Goal: Obtain resource: Obtain resource

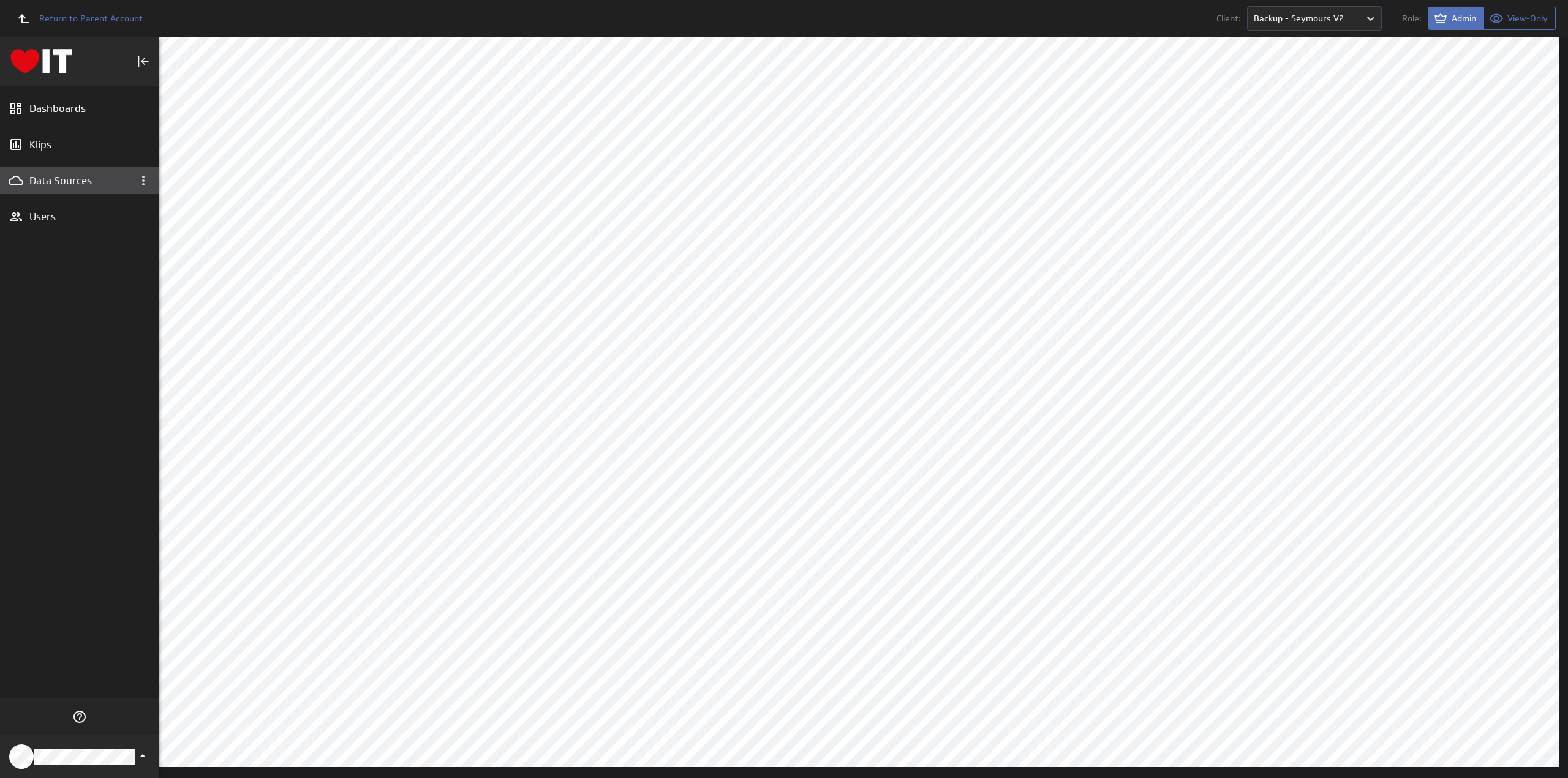
click at [52, 177] on div "Data Sources" at bounding box center [79, 180] width 100 height 13
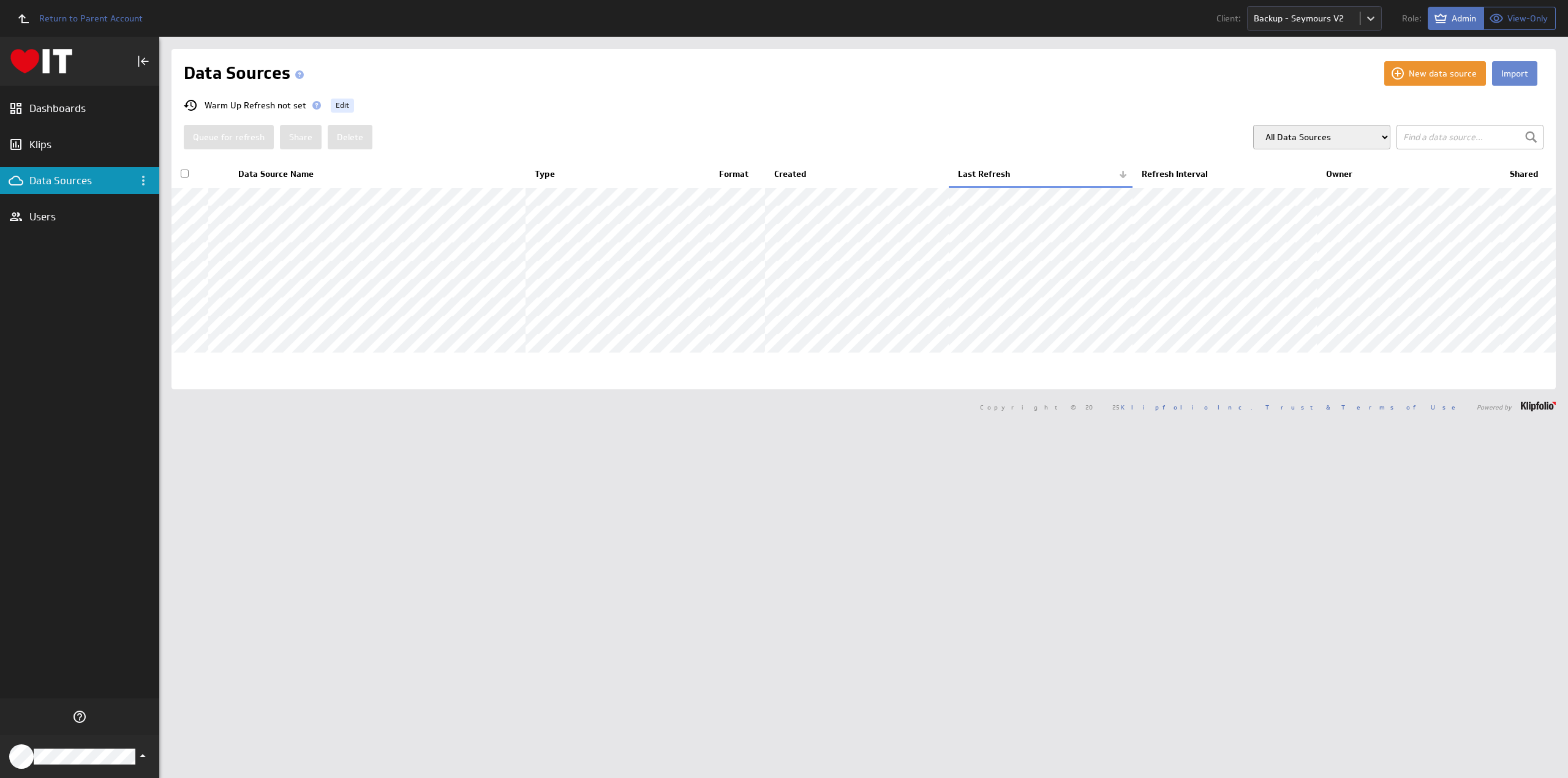
click at [1498, 76] on button "Import" at bounding box center [1515, 73] width 46 height 25
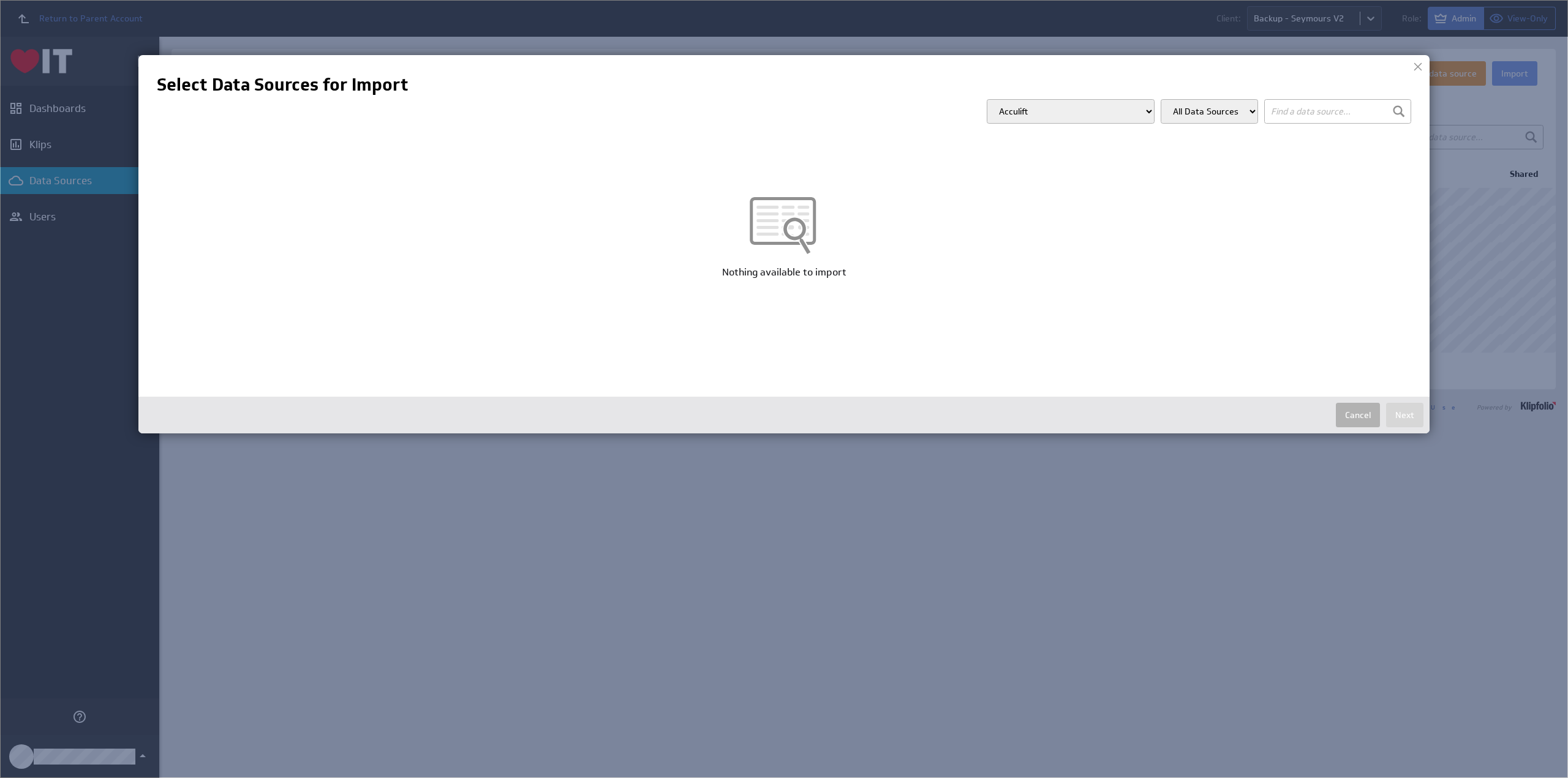
click at [1117, 117] on select "Acculift Accuquip Active Healthcare Advance Build Aero Healthcare AFM Group All…" at bounding box center [1071, 111] width 168 height 25
select select "d87fcfd4be543eee7b9d855844313e9e"
click at [1011, 99] on select "Acculift Accuquip Active Healthcare Advance Build Aero Healthcare AFM Group All…" at bounding box center [1071, 111] width 168 height 25
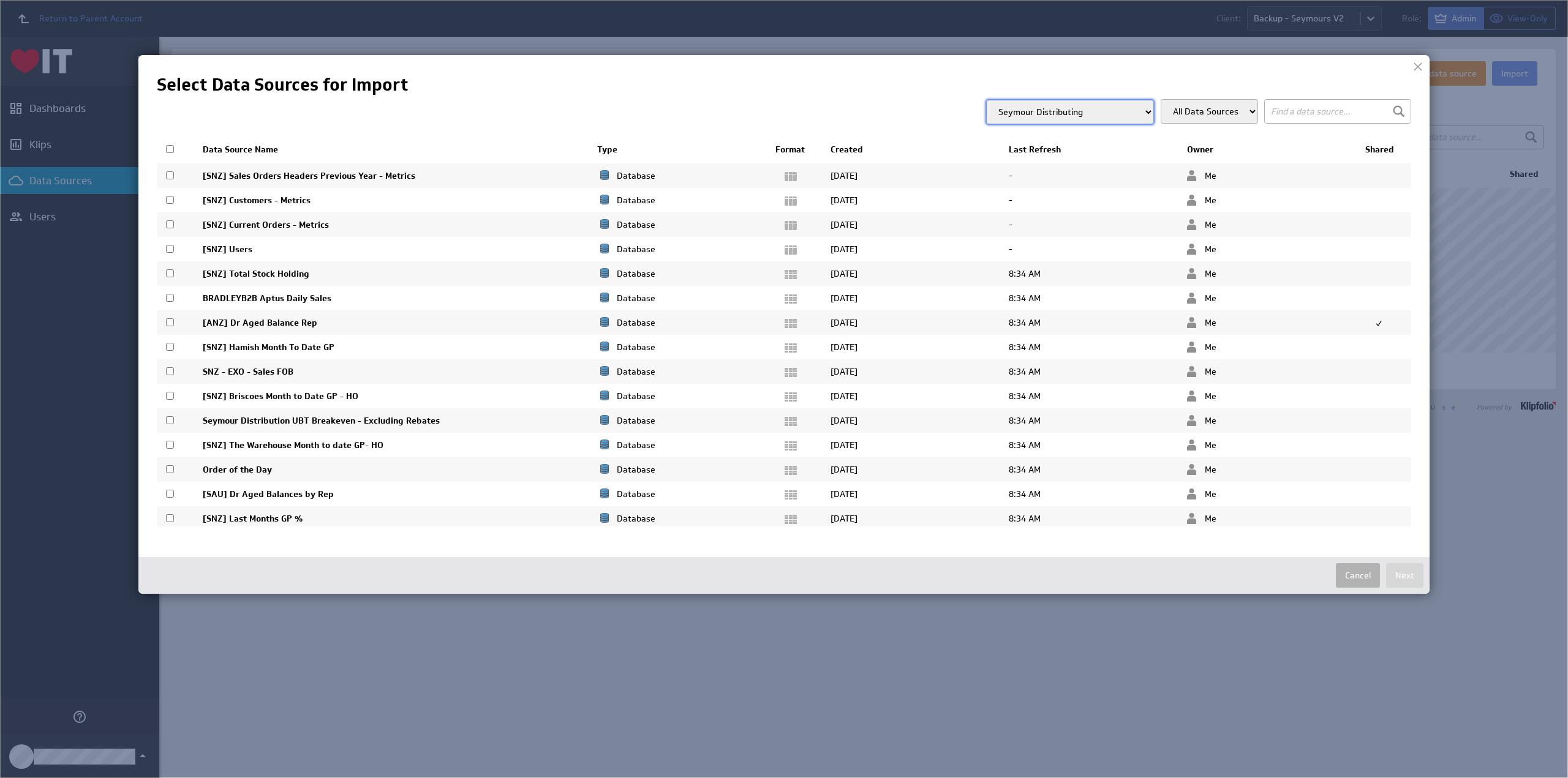
click at [848, 151] on th "Created" at bounding box center [911, 150] width 178 height 25
click at [848, 149] on th "Created" at bounding box center [911, 150] width 178 height 25
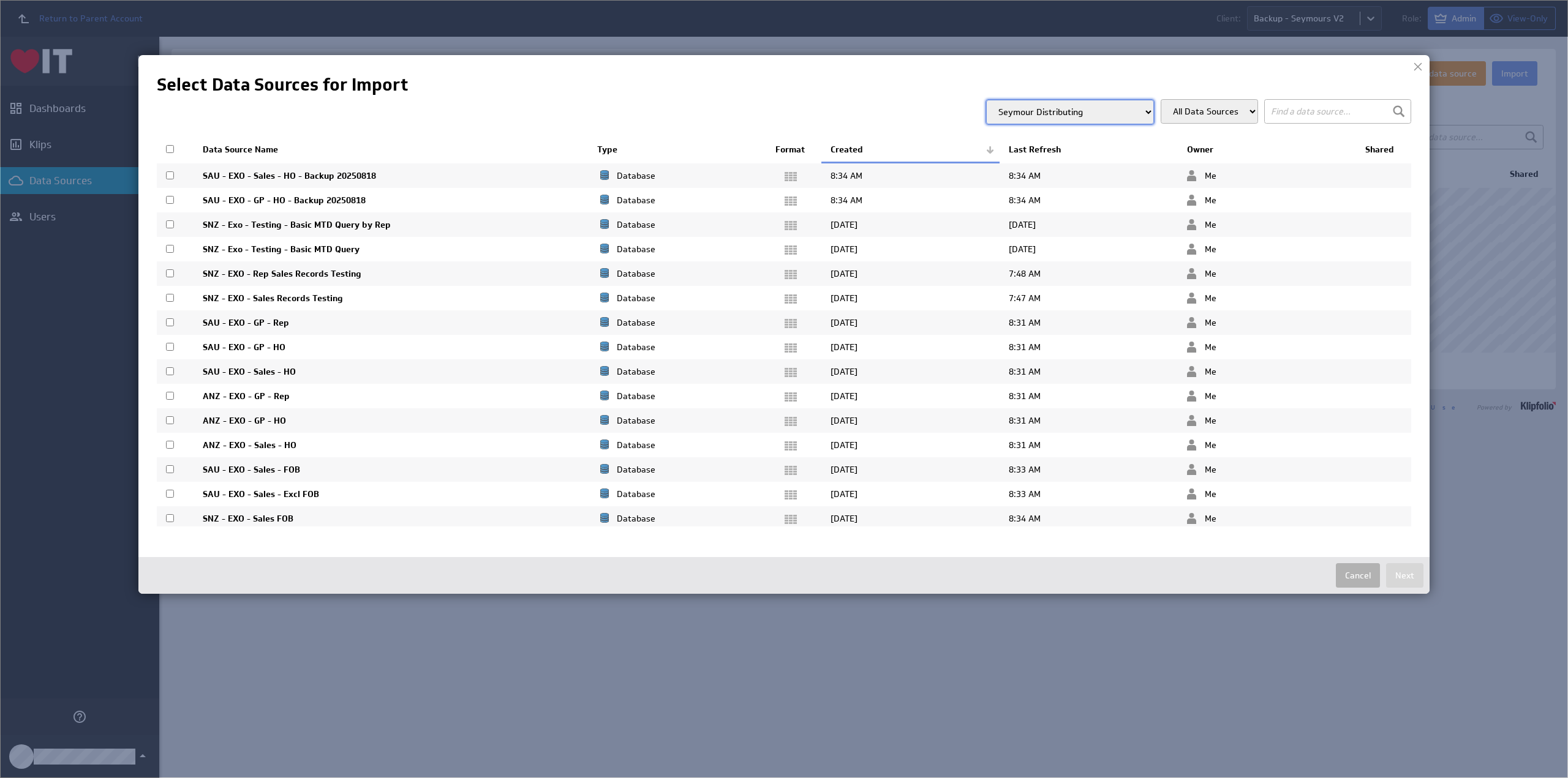
click at [169, 174] on input "checkbox" at bounding box center [170, 175] width 8 height 8
checkbox input "true"
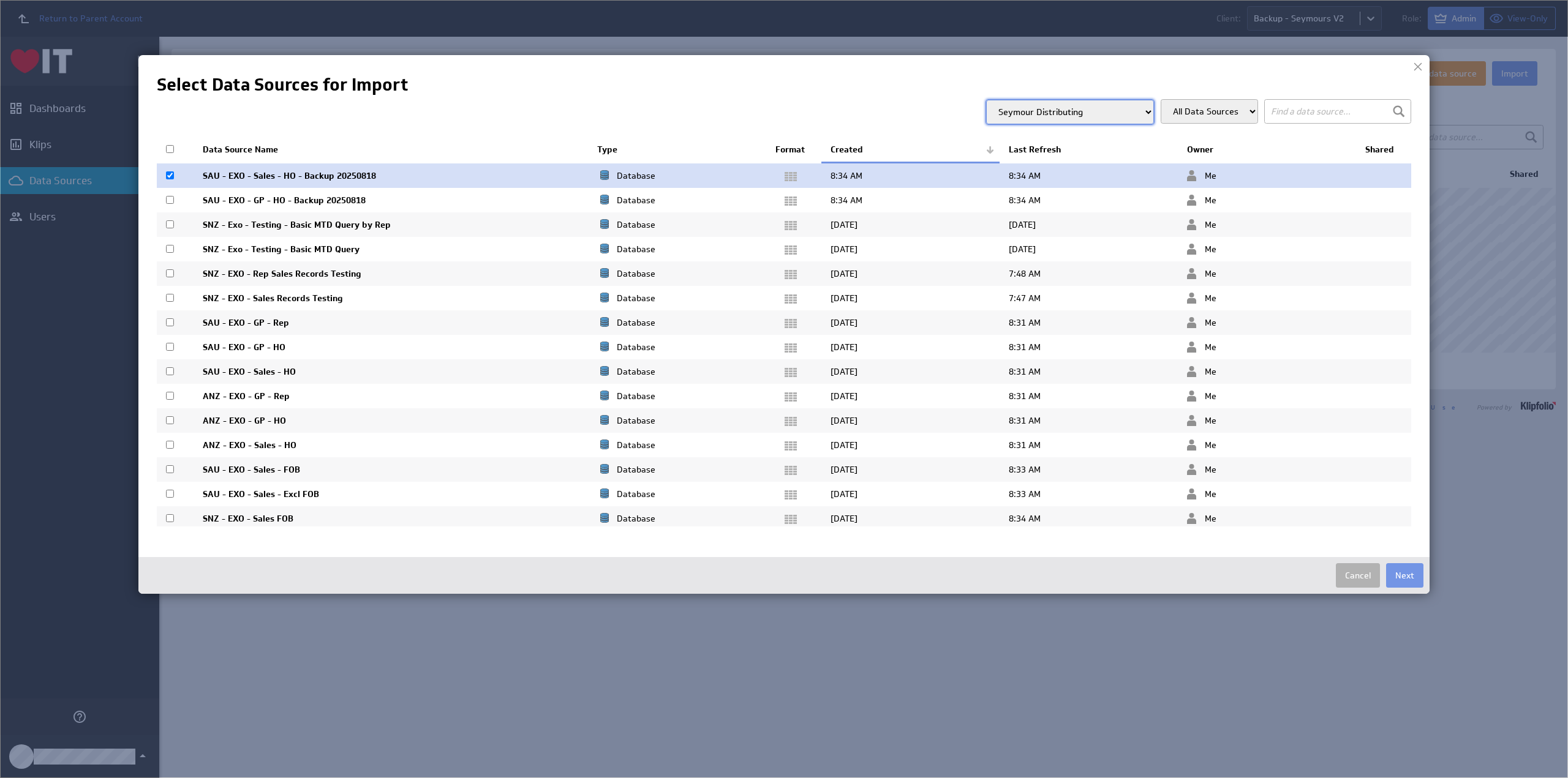
click at [169, 199] on input "checkbox" at bounding box center [170, 200] width 8 height 8
checkbox input "true"
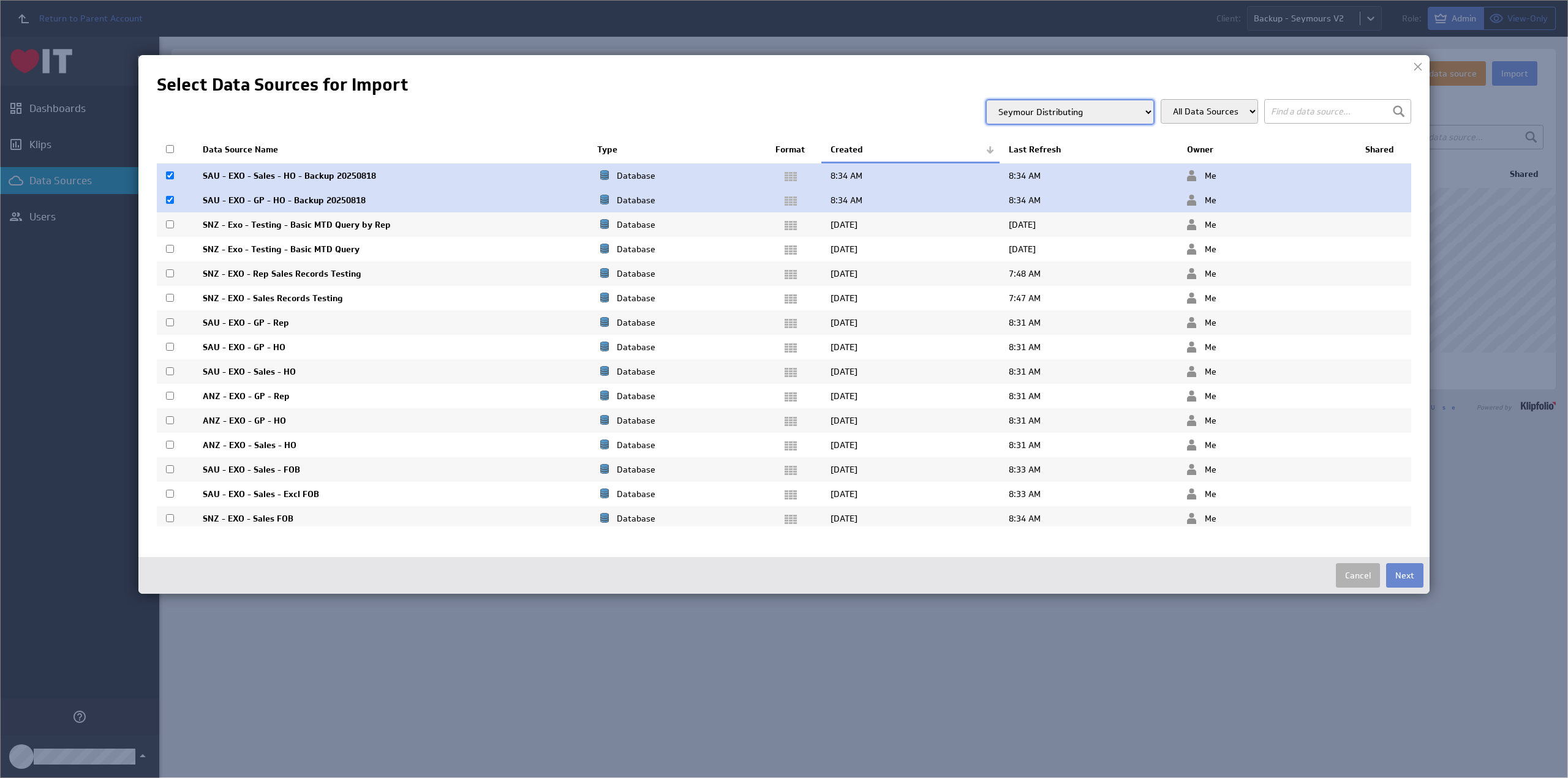
click at [1408, 569] on button "Next" at bounding box center [1405, 575] width 37 height 25
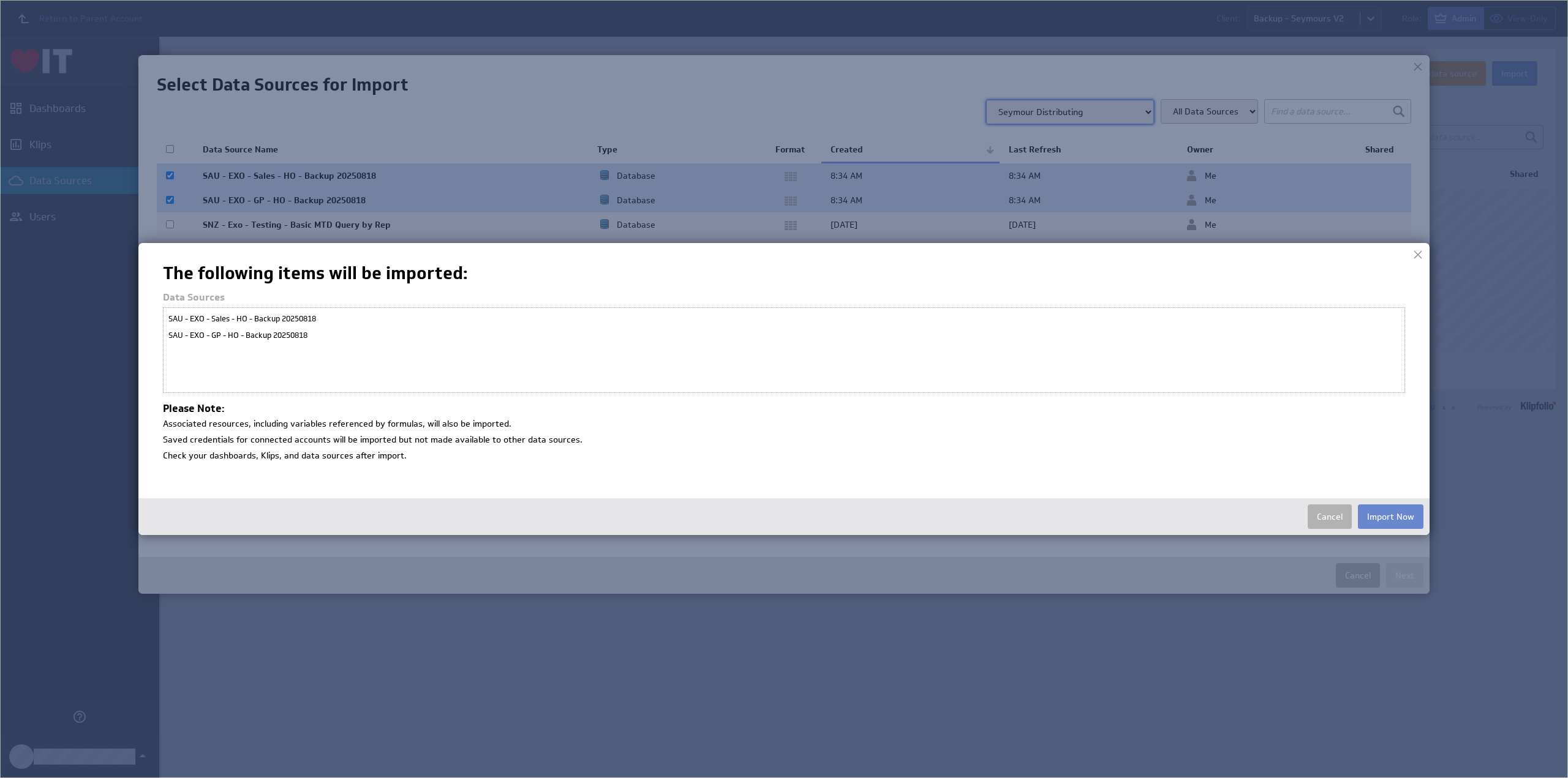
click at [1382, 519] on button "Import Now" at bounding box center [1391, 516] width 66 height 25
